Goal: Task Accomplishment & Management: Manage account settings

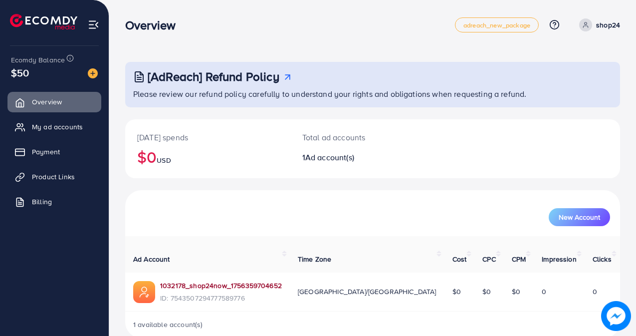
click at [199, 281] on link "1032178_shop24now_1756359704652" at bounding box center [221, 286] width 122 height 10
click at [53, 175] on span "Product Links" at bounding box center [55, 177] width 43 height 10
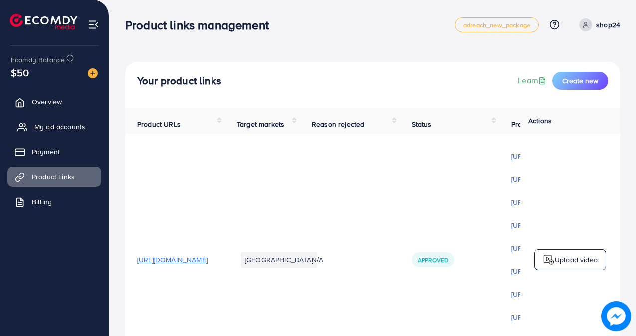
click at [57, 124] on span "My ad accounts" at bounding box center [59, 127] width 51 height 10
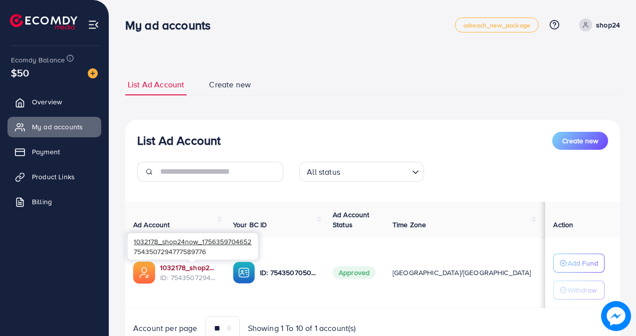
click at [202, 269] on link "1032178_shop24now_1756359704652" at bounding box center [188, 268] width 57 height 10
click at [61, 175] on span "Product Links" at bounding box center [55, 177] width 43 height 10
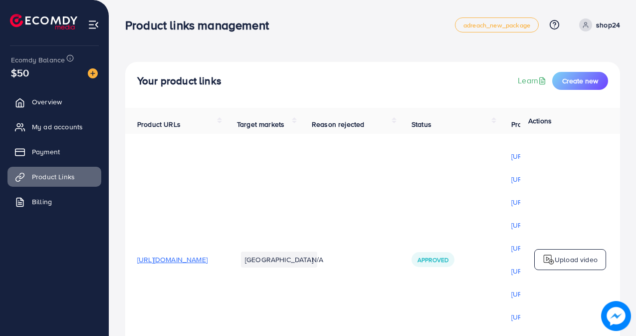
click at [208, 264] on span "[URL][DOMAIN_NAME]" at bounding box center [172, 260] width 70 height 10
